Goal: Transaction & Acquisition: Subscribe to service/newsletter

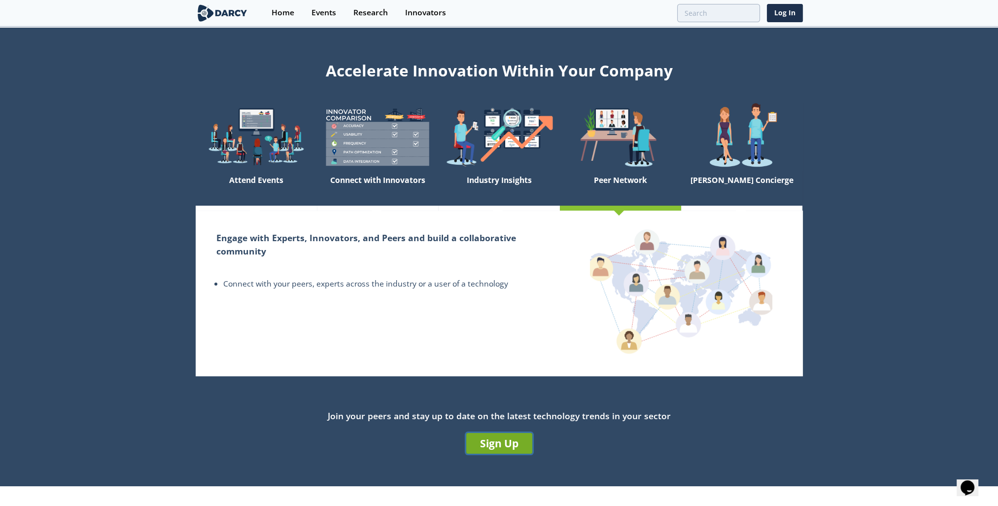
click at [473, 439] on link "Sign Up" at bounding box center [499, 443] width 66 height 21
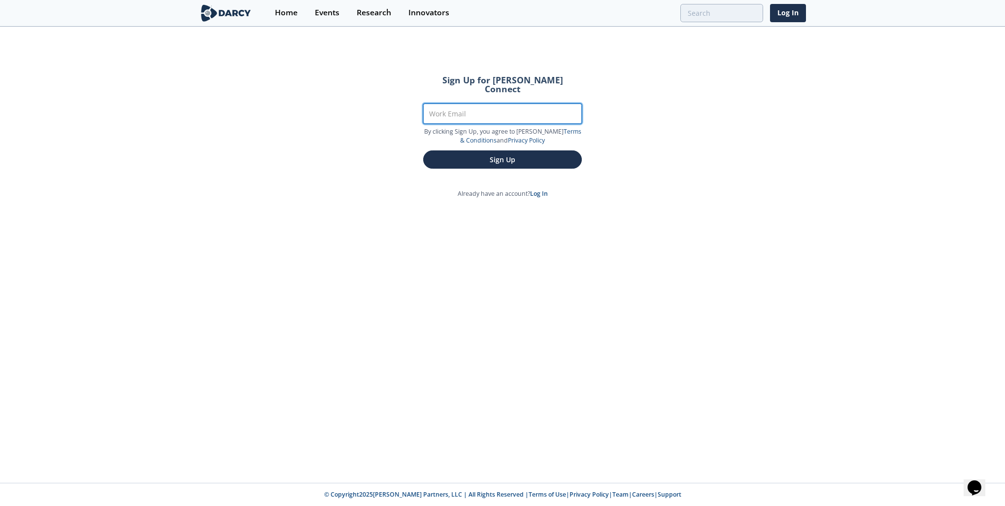
click at [492, 104] on input "Work Email" at bounding box center [502, 114] width 159 height 20
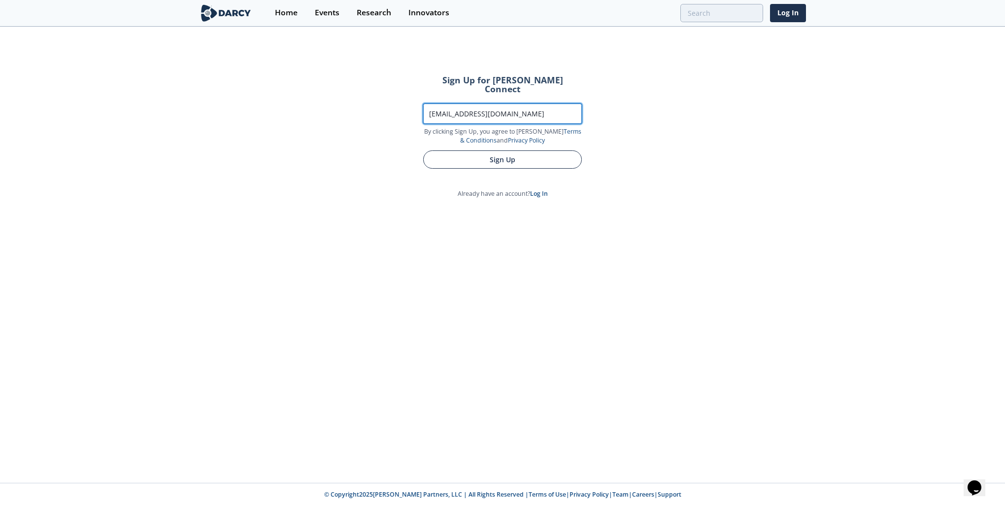
type input "[EMAIL_ADDRESS][DOMAIN_NAME]"
click at [495, 151] on button "Sign Up" at bounding box center [502, 159] width 159 height 18
click at [498, 150] on button "Sign Up" at bounding box center [502, 159] width 159 height 18
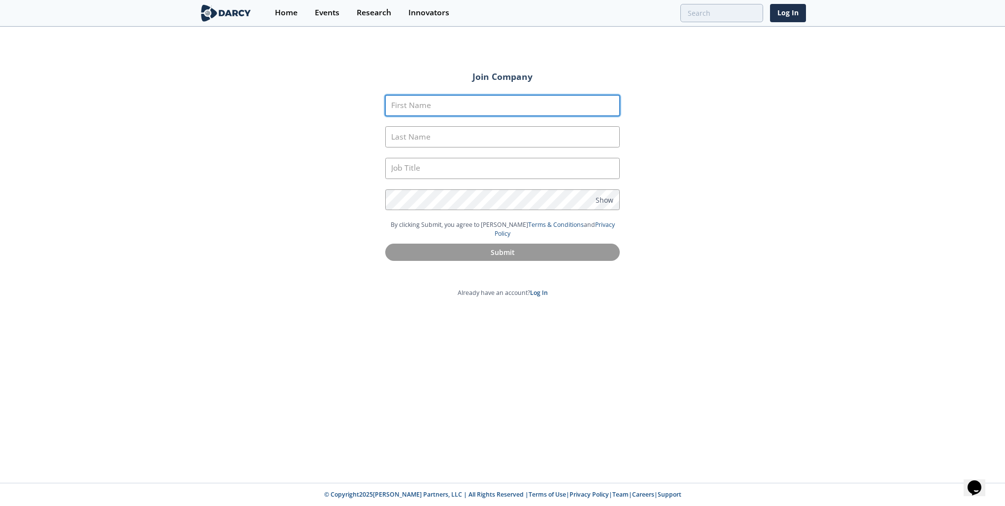
click at [406, 107] on input "First Name" at bounding box center [502, 105] width 235 height 21
type input "Kathy"
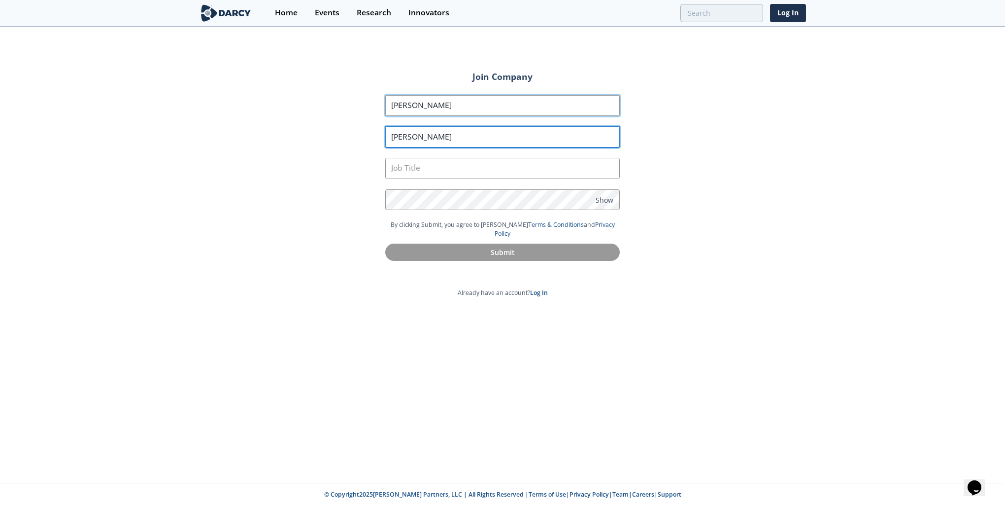
type input "Murphy"
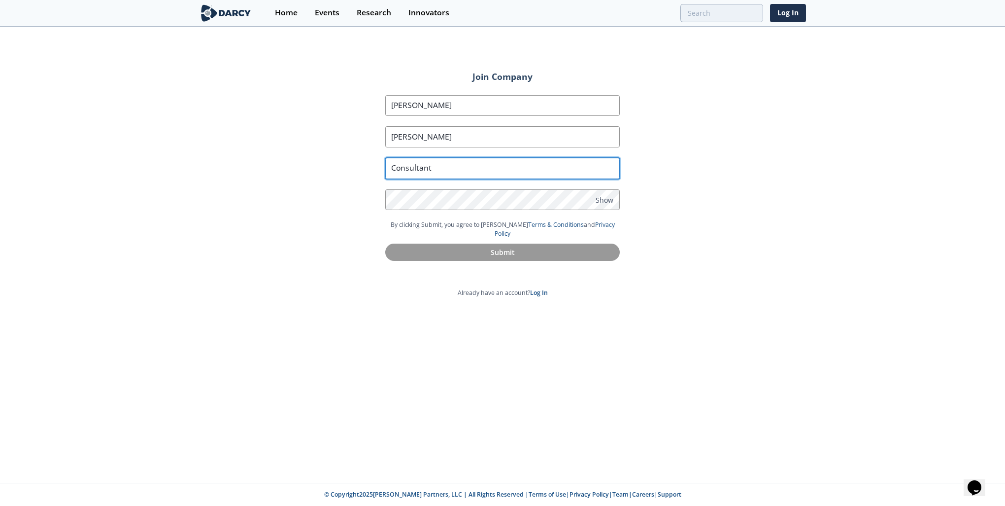
click at [434, 161] on input "Consultant" at bounding box center [502, 168] width 235 height 21
type input "Consultant Continuous Improvement"
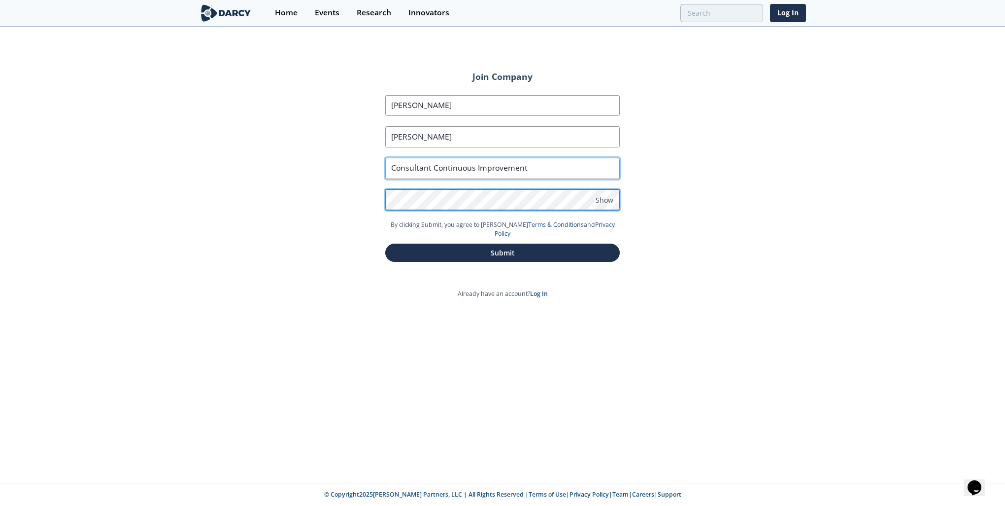
click at [385, 243] on button "Submit" at bounding box center [502, 252] width 235 height 18
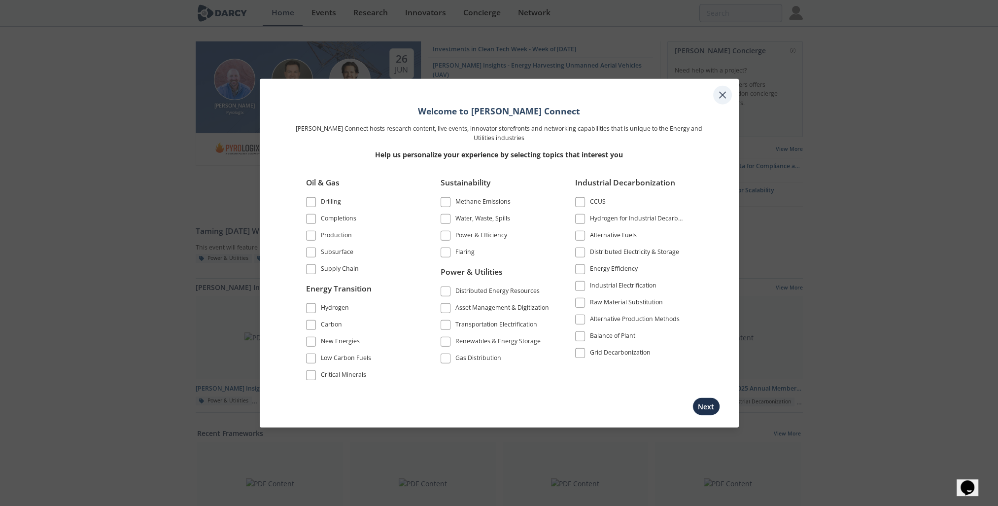
click at [724, 95] on icon at bounding box center [723, 95] width 6 height 6
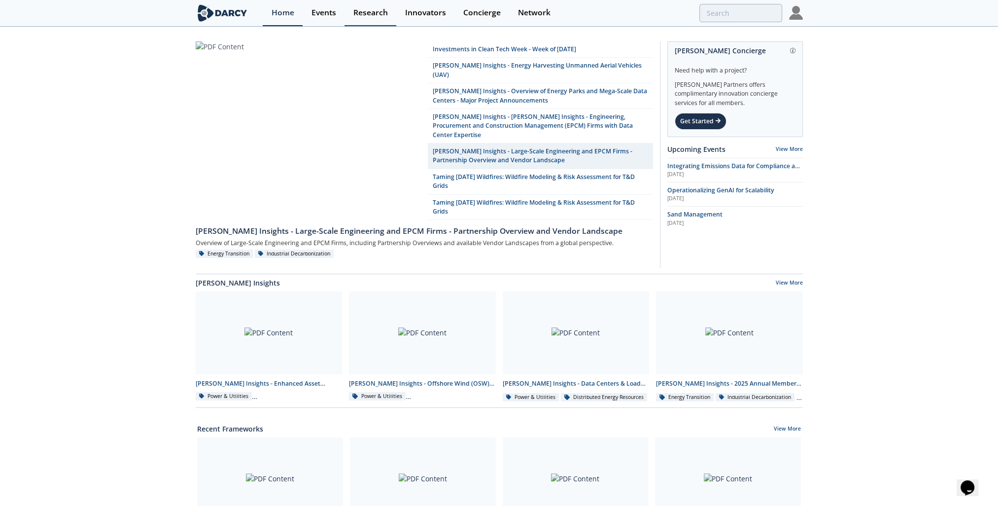
click at [380, 9] on div "Research" at bounding box center [370, 13] width 35 height 8
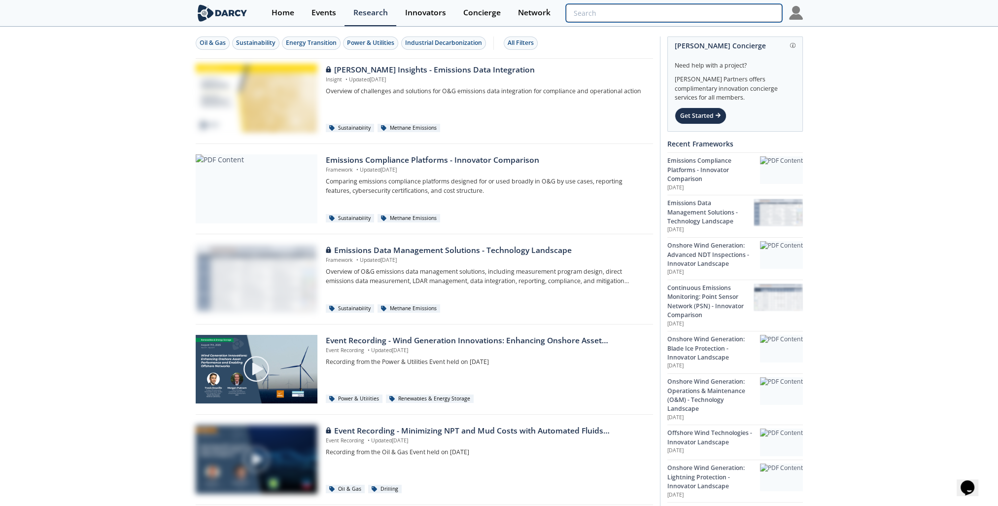
click at [745, 16] on input "search" at bounding box center [674, 13] width 216 height 18
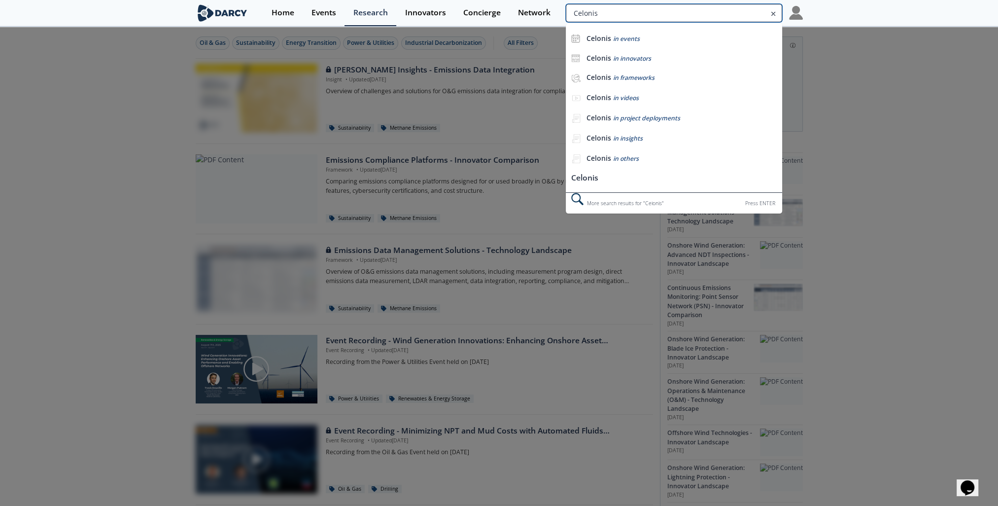
type input "Celonis"
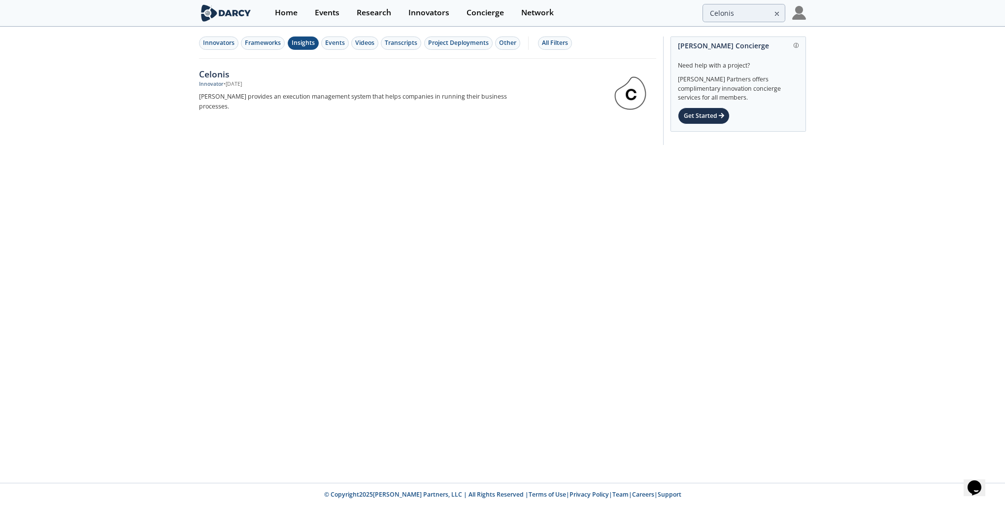
click at [306, 43] on div "Insights" at bounding box center [303, 42] width 23 height 9
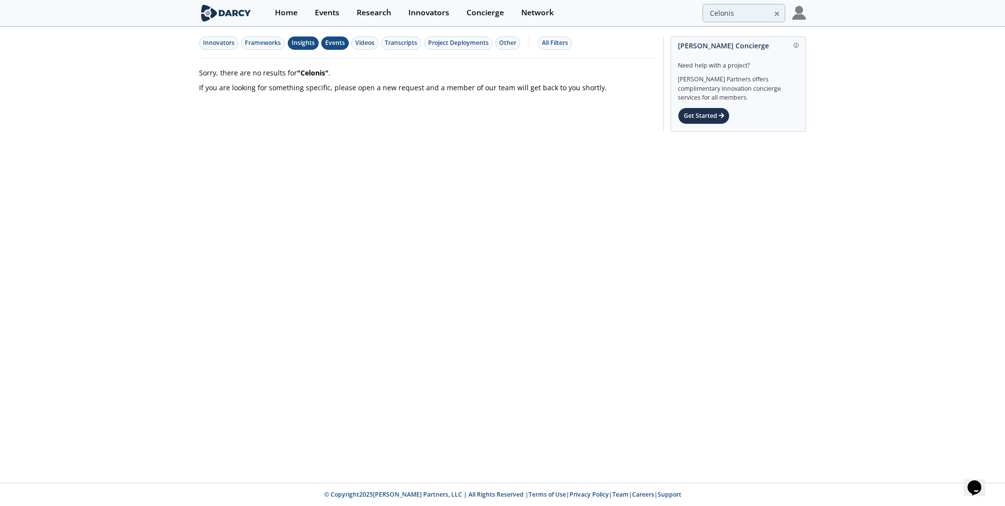
click at [331, 43] on div "Events" at bounding box center [335, 42] width 20 height 9
click at [376, 38] on div "Innovators Frameworks Insights Events Videos Transcripts Project Deployments Ot…" at bounding box center [426, 42] width 454 height 13
click at [373, 40] on button "Videos" at bounding box center [364, 42] width 27 height 13
click at [401, 39] on div "Transcripts" at bounding box center [401, 42] width 33 height 9
click at [444, 44] on div "Project Deployments" at bounding box center [458, 42] width 61 height 9
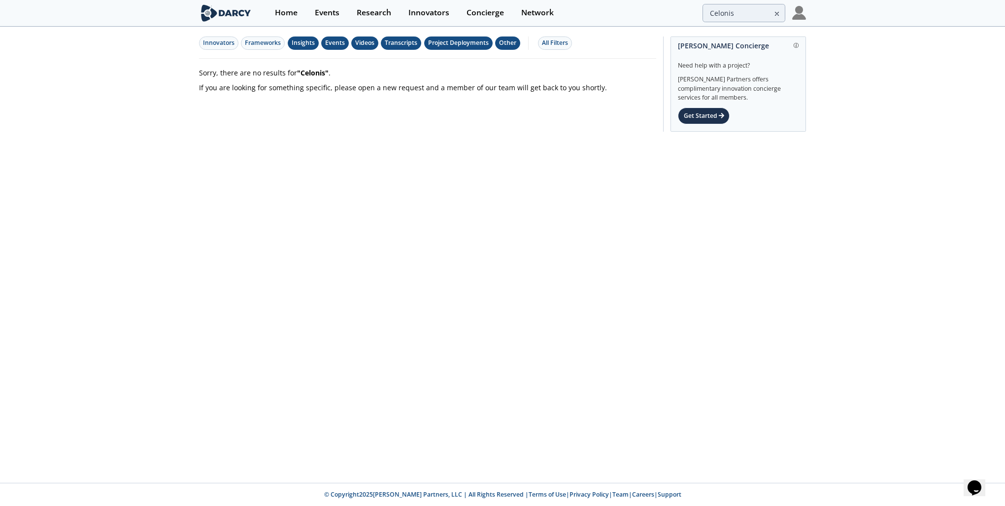
click at [512, 44] on div "Other" at bounding box center [507, 42] width 17 height 9
click at [207, 47] on div "Innovators" at bounding box center [219, 42] width 32 height 9
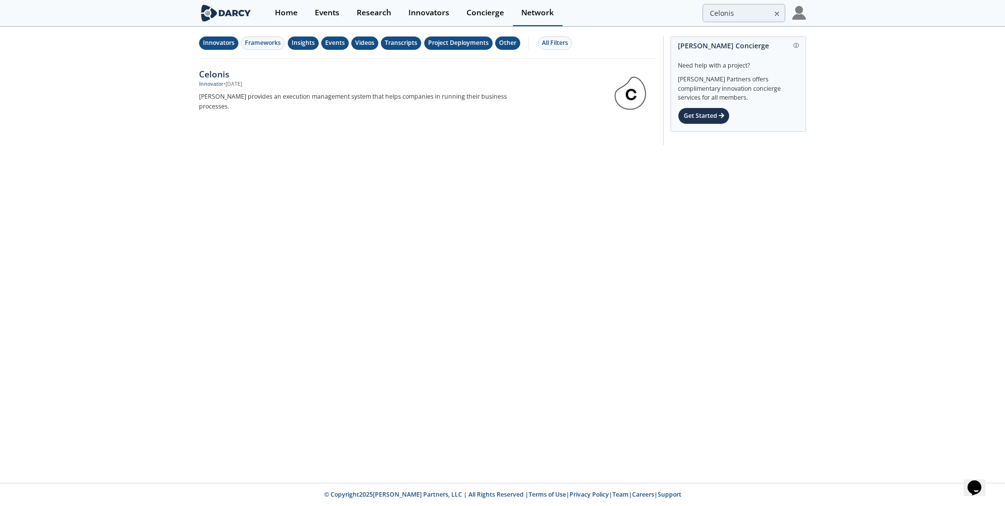
click at [531, 9] on div "Network" at bounding box center [537, 13] width 33 height 8
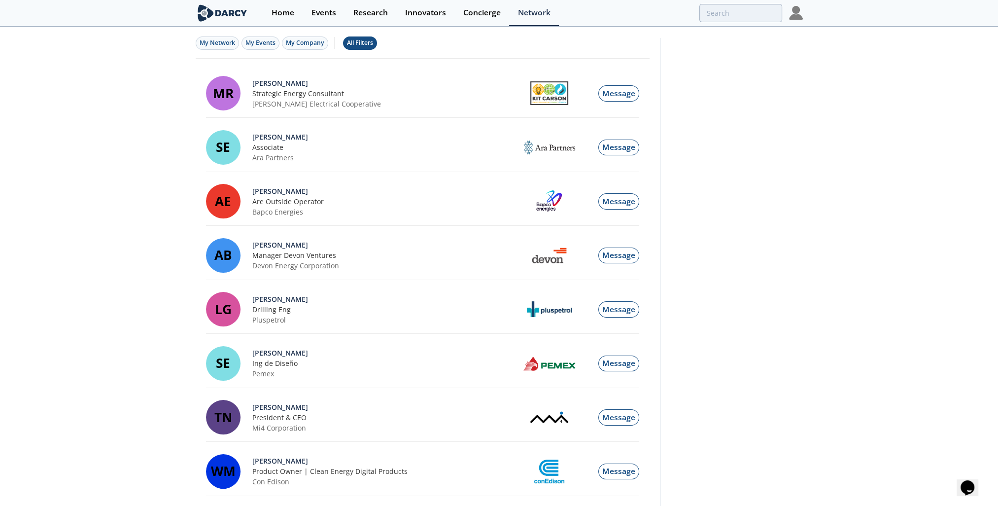
click at [369, 40] on div "All Filters" at bounding box center [360, 42] width 26 height 9
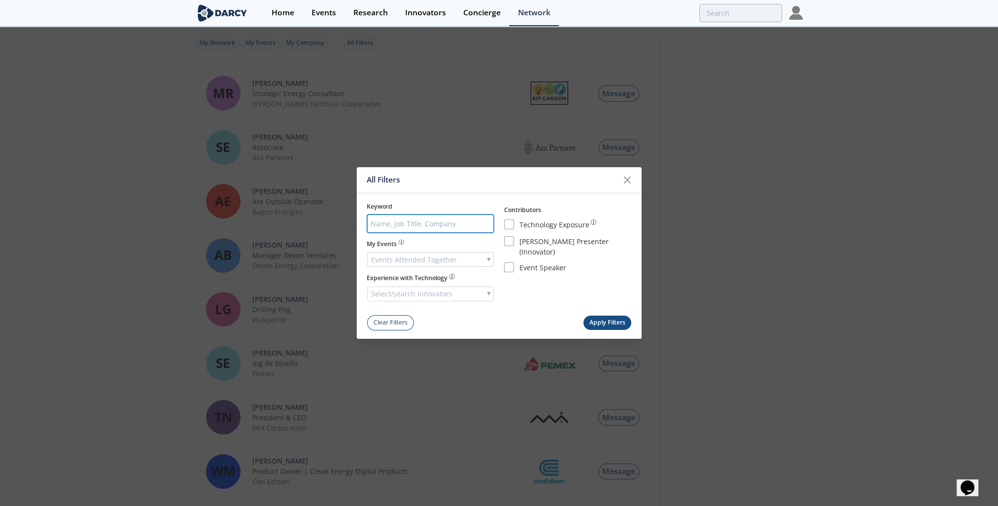
click at [453, 226] on input "search" at bounding box center [430, 223] width 127 height 18
type input "Celonis"
click at [583, 321] on button "Apply Filters" at bounding box center [607, 322] width 48 height 14
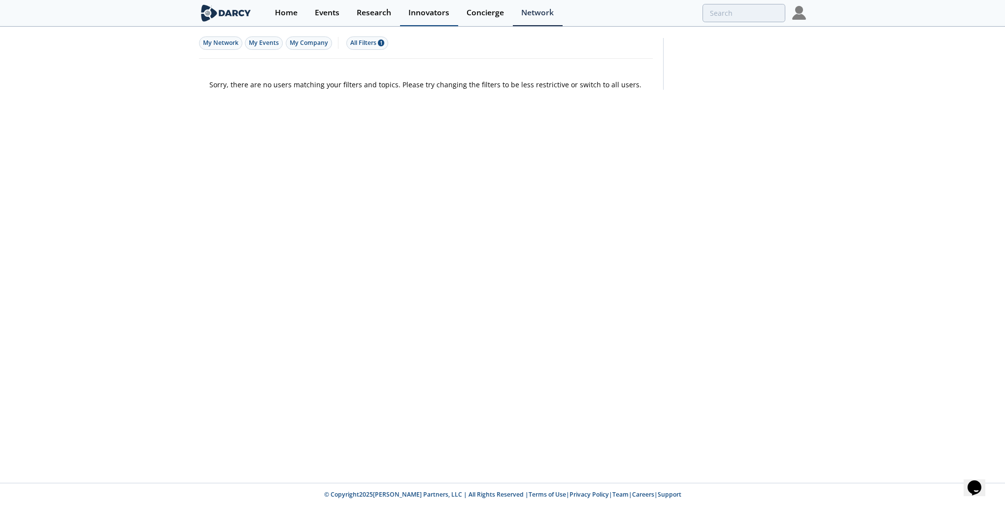
click at [438, 13] on div "Innovators" at bounding box center [429, 13] width 41 height 8
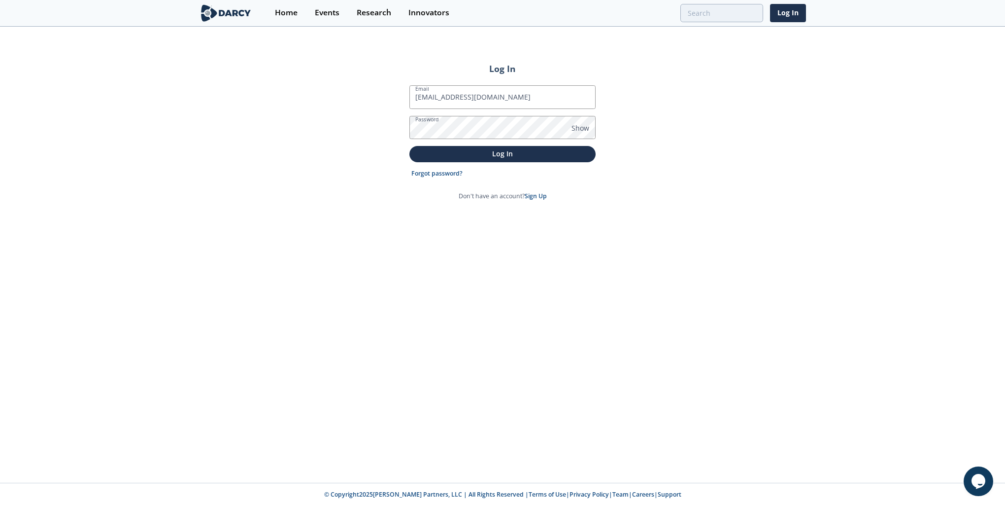
click at [410, 146] on button "Log In" at bounding box center [503, 154] width 186 height 16
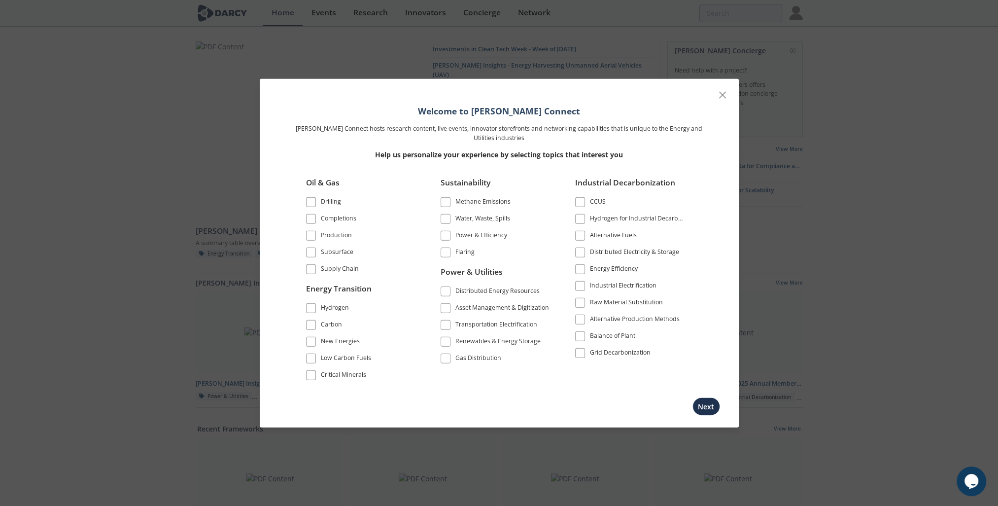
click at [447, 340] on span at bounding box center [445, 341] width 7 height 7
click at [448, 327] on span at bounding box center [445, 324] width 7 height 7
click at [448, 306] on span at bounding box center [445, 307] width 7 height 7
click at [449, 291] on span at bounding box center [446, 291] width 10 height 10
click at [582, 270] on span at bounding box center [580, 269] width 7 height 7
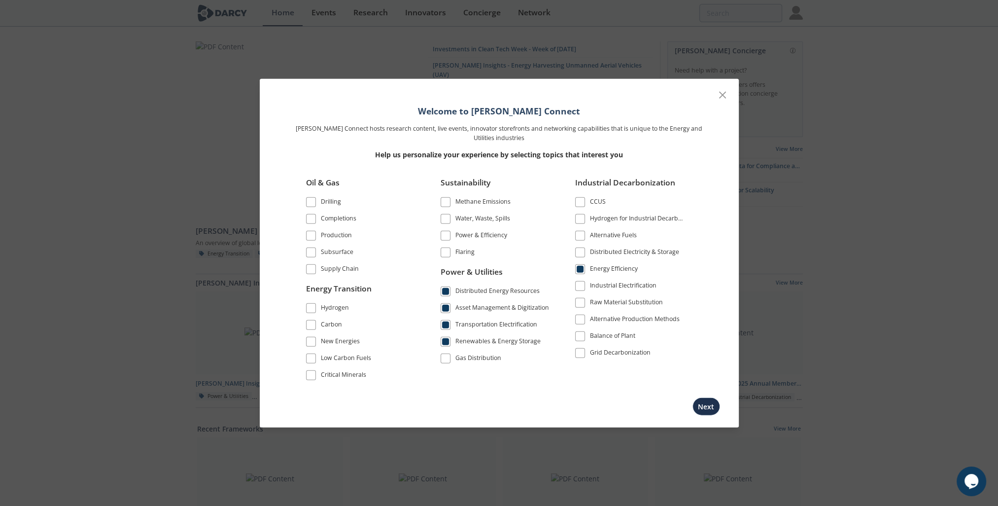
click at [580, 287] on span at bounding box center [580, 285] width 7 height 7
click at [584, 236] on span at bounding box center [580, 236] width 10 height 10
click at [586, 253] on label "Distributed Electricity & Storage" at bounding box center [630, 251] width 110 height 13
click at [582, 252] on span at bounding box center [580, 252] width 7 height 7
click at [580, 349] on span at bounding box center [580, 352] width 7 height 7
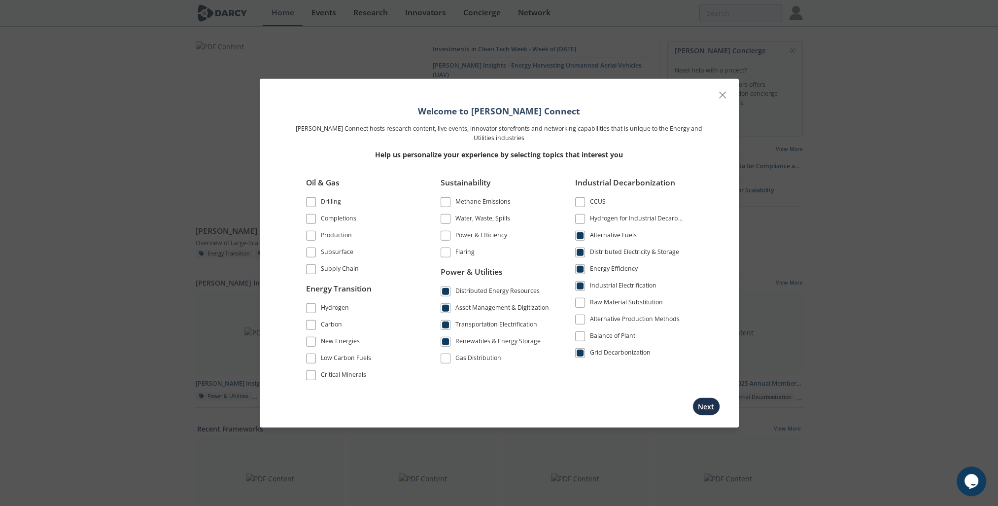
click at [582, 333] on span at bounding box center [580, 336] width 7 height 7
click at [706, 404] on button "Next" at bounding box center [706, 406] width 28 height 18
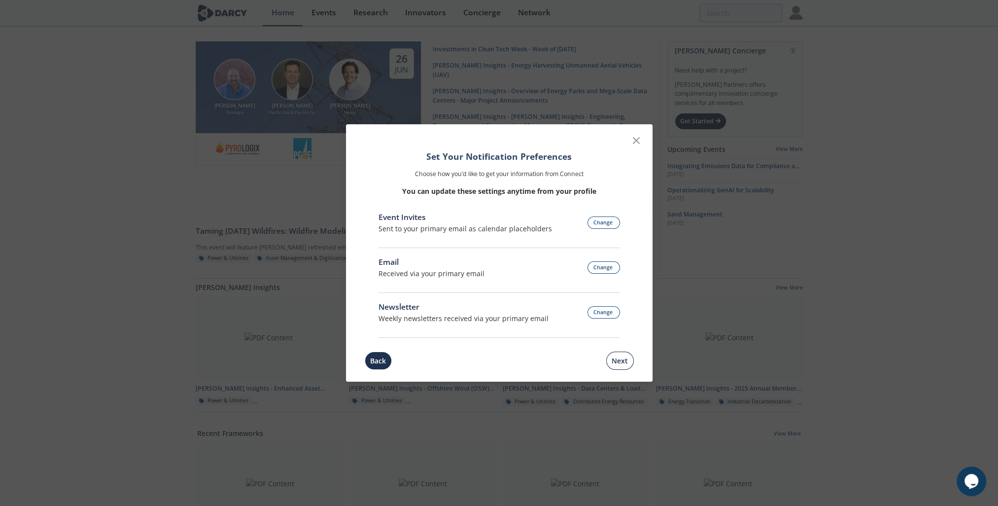
click at [619, 356] on button "Next" at bounding box center [620, 360] width 28 height 18
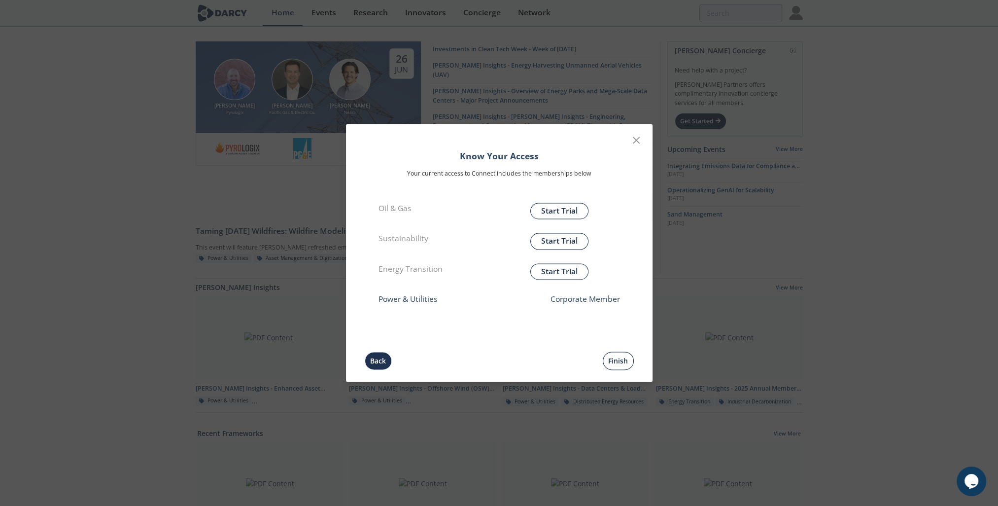
click at [619, 356] on button "Finish" at bounding box center [618, 361] width 31 height 18
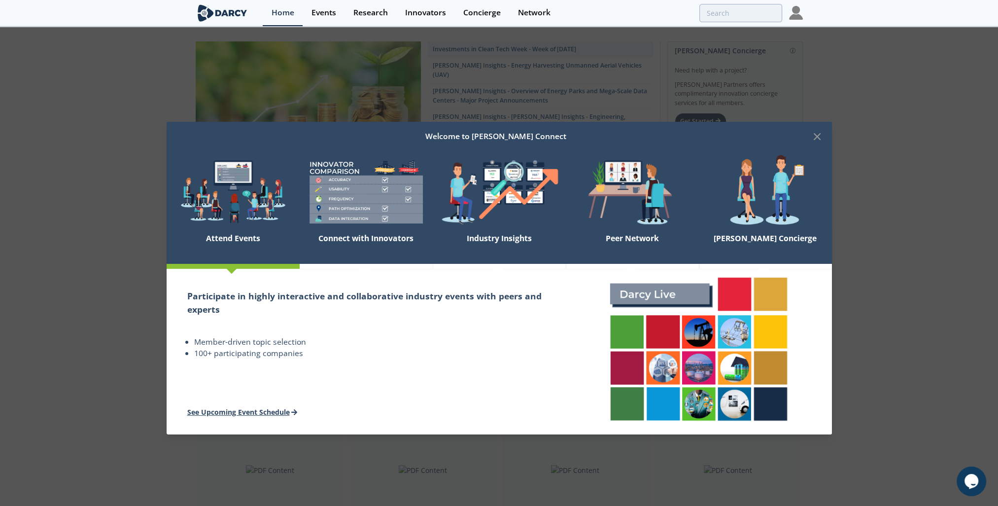
click at [279, 412] on link "See Upcoming Event Schedule" at bounding box center [242, 411] width 110 height 9
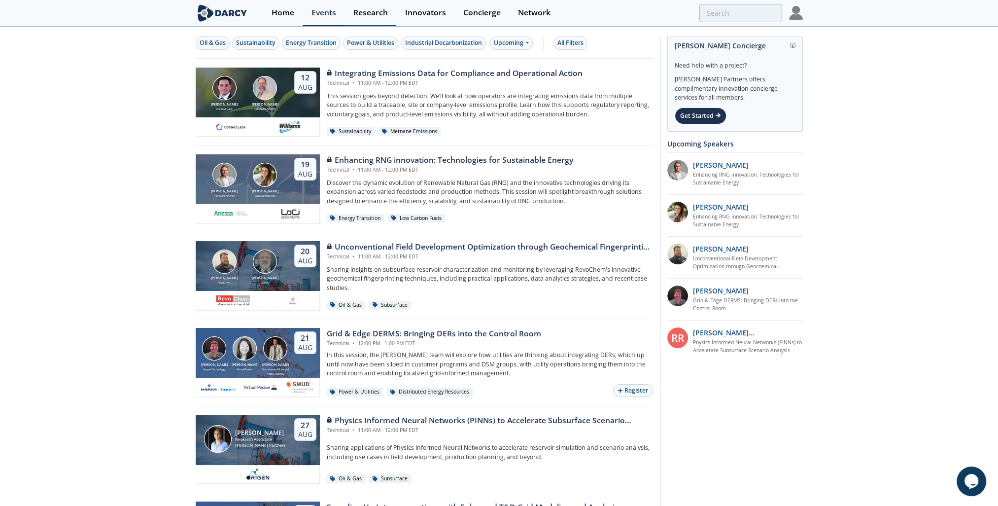
click at [359, 14] on div "Research" at bounding box center [370, 13] width 35 height 8
